Goal: Information Seeking & Learning: Check status

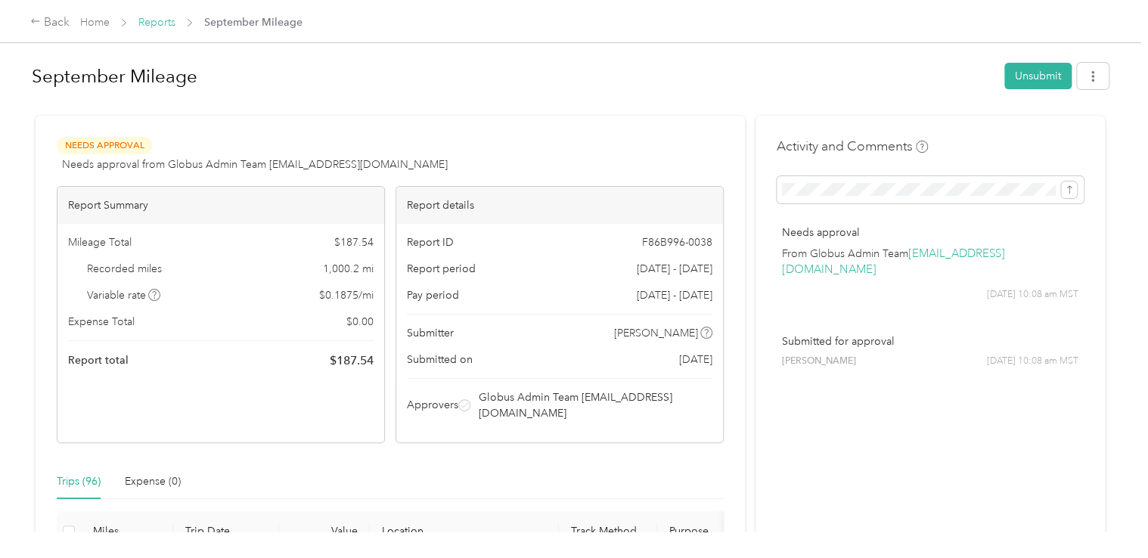
click at [139, 22] on link "Reports" at bounding box center [156, 22] width 37 height 13
